Goal: Transaction & Acquisition: Purchase product/service

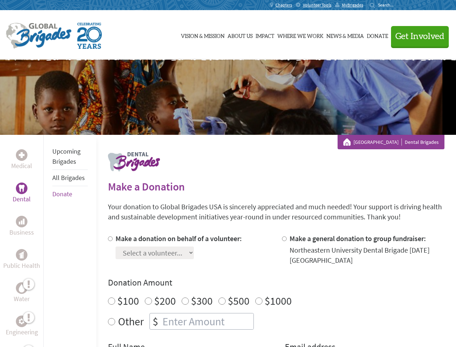
click at [399, 5] on div "Search for:" at bounding box center [384, 5] width 29 height 6
click at [417, 36] on span "Get Involved" at bounding box center [420, 36] width 49 height 9
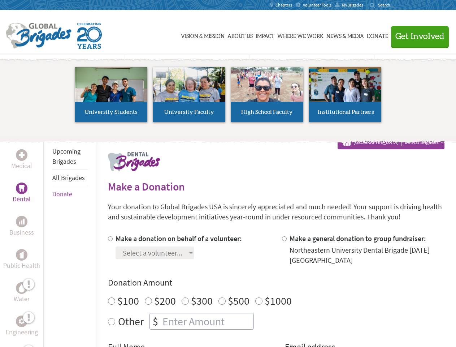
click at [228, 97] on li "High School Faculty" at bounding box center [267, 94] width 78 height 67
click at [48, 241] on div "Upcoming Brigades All Brigades Donate" at bounding box center [69, 308] width 53 height 347
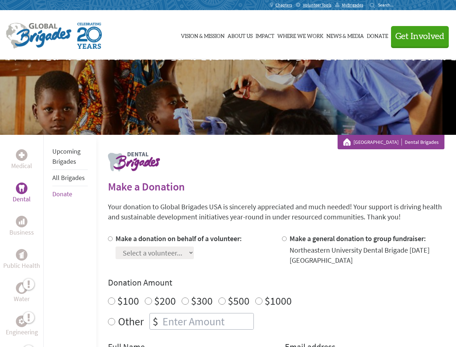
click at [276, 290] on div "Donation Amount $100 $200 $300 $500 $1000 Other $" at bounding box center [276, 303] width 337 height 53
click at [110, 239] on input "Make a donation on behalf of a volunteer:" at bounding box center [110, 238] width 5 height 5
radio input "true"
click at [284, 239] on input "Make a general donation to group fundraiser:" at bounding box center [284, 238] width 5 height 5
radio input "true"
